Goal: Register for event/course

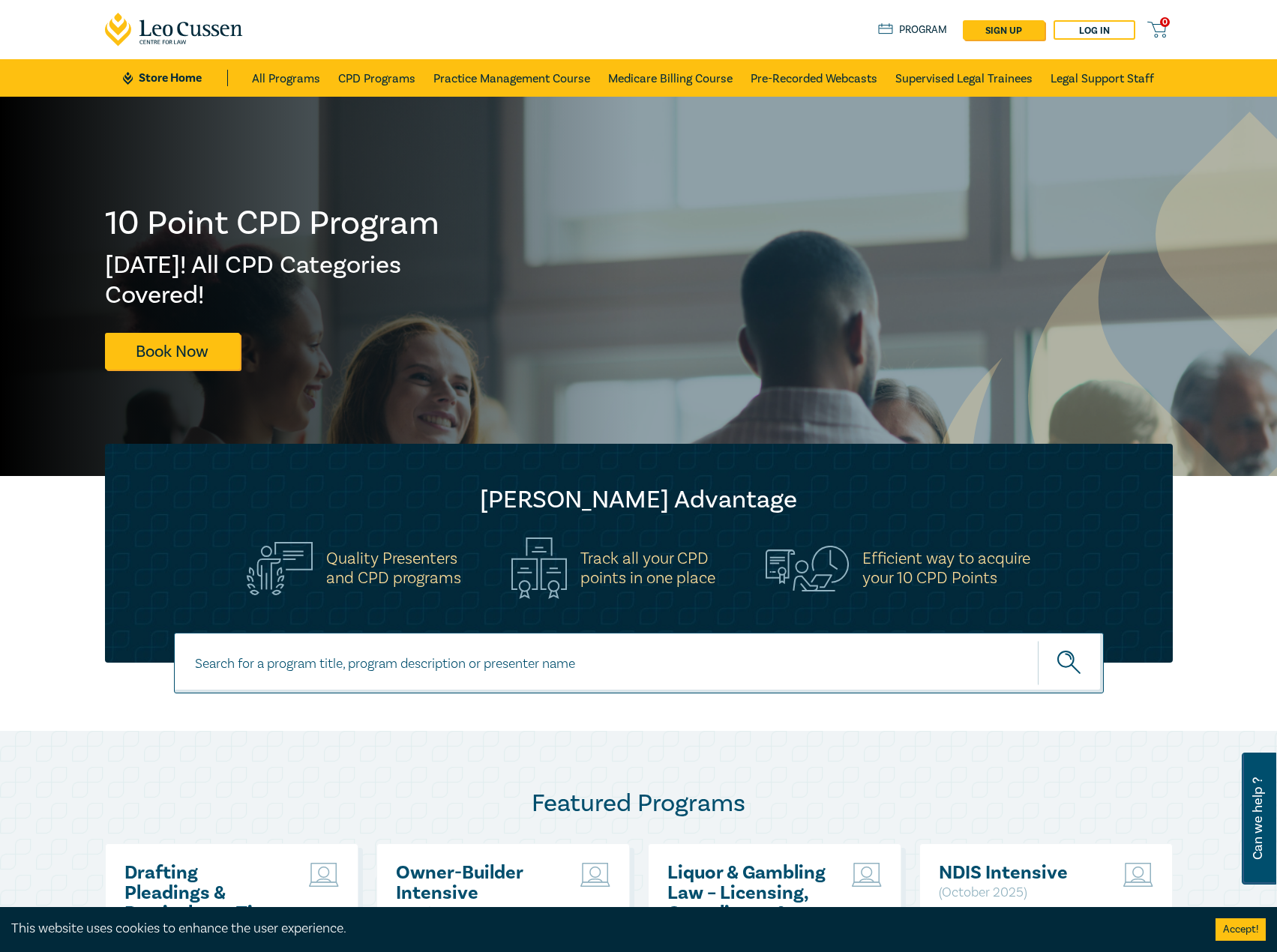
click at [364, 666] on input at bounding box center [639, 663] width 930 height 61
type input "s26000"
click at [1038, 641] on button "submit" at bounding box center [1071, 663] width 66 height 46
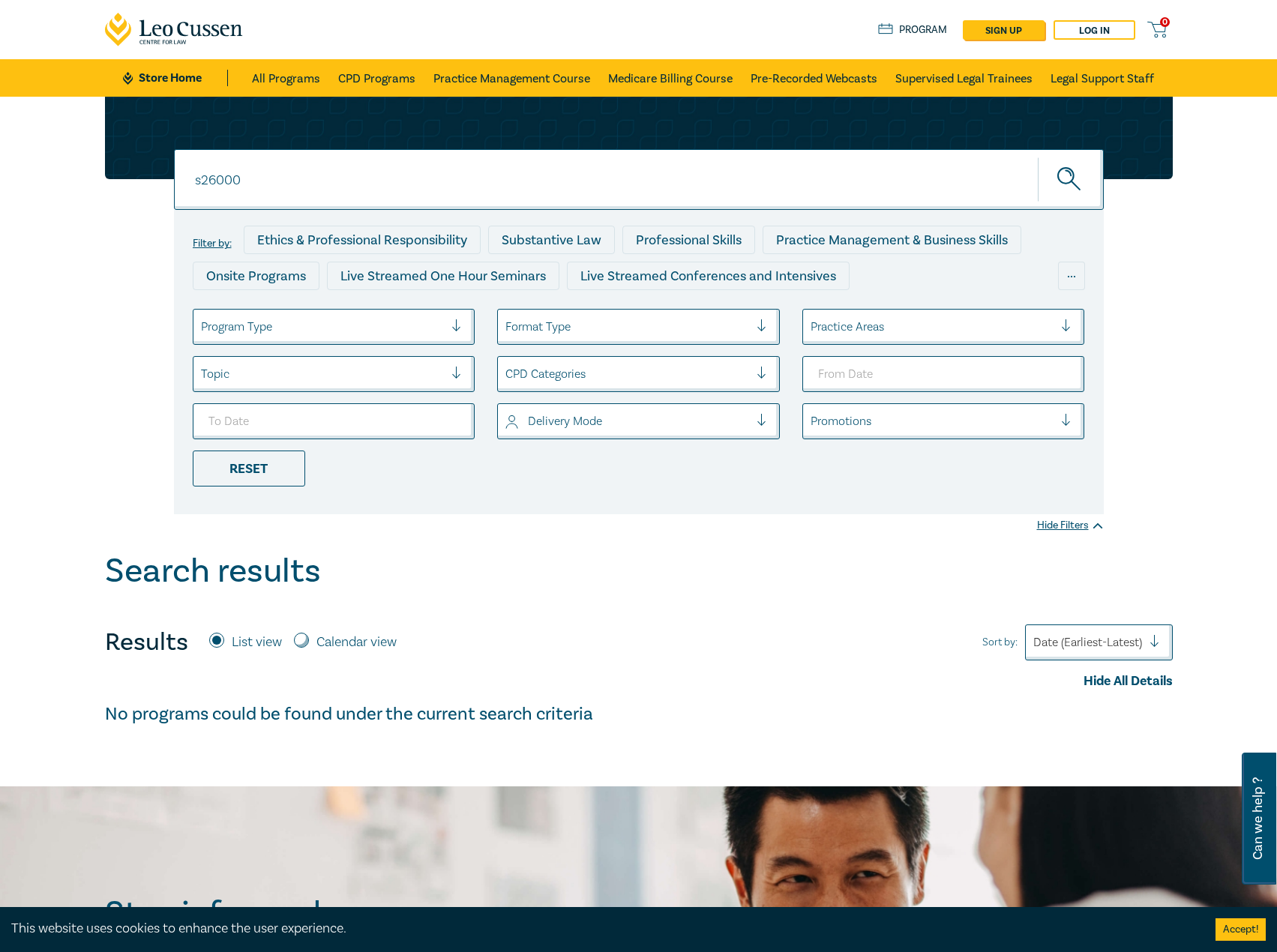
click at [286, 171] on input "s26000" at bounding box center [639, 179] width 930 height 61
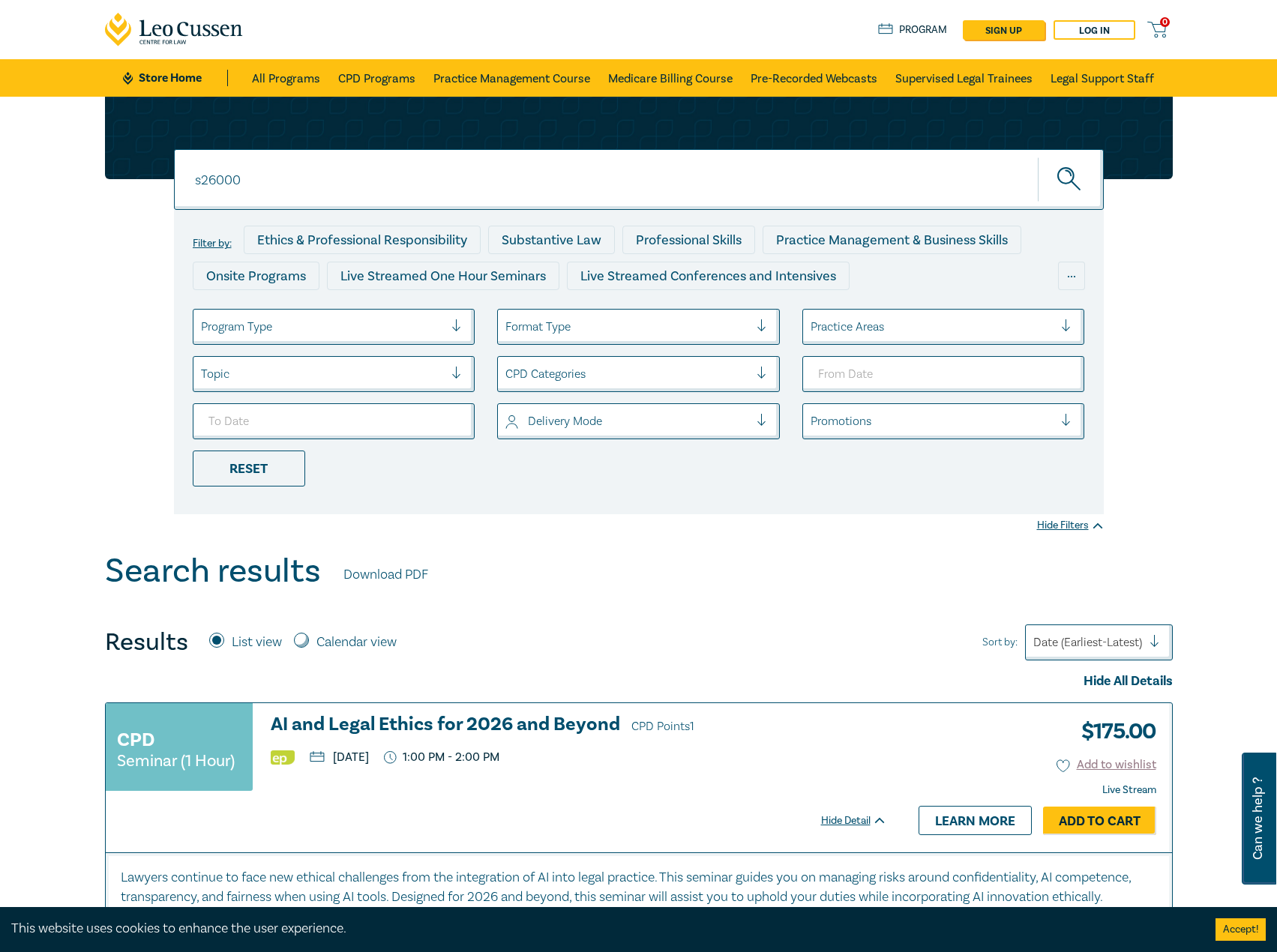
click at [490, 725] on h3 "AI and Legal Ethics for 2026 and Beyond CPD Points 1" at bounding box center [579, 726] width 616 height 23
